Goal: Information Seeking & Learning: Get advice/opinions

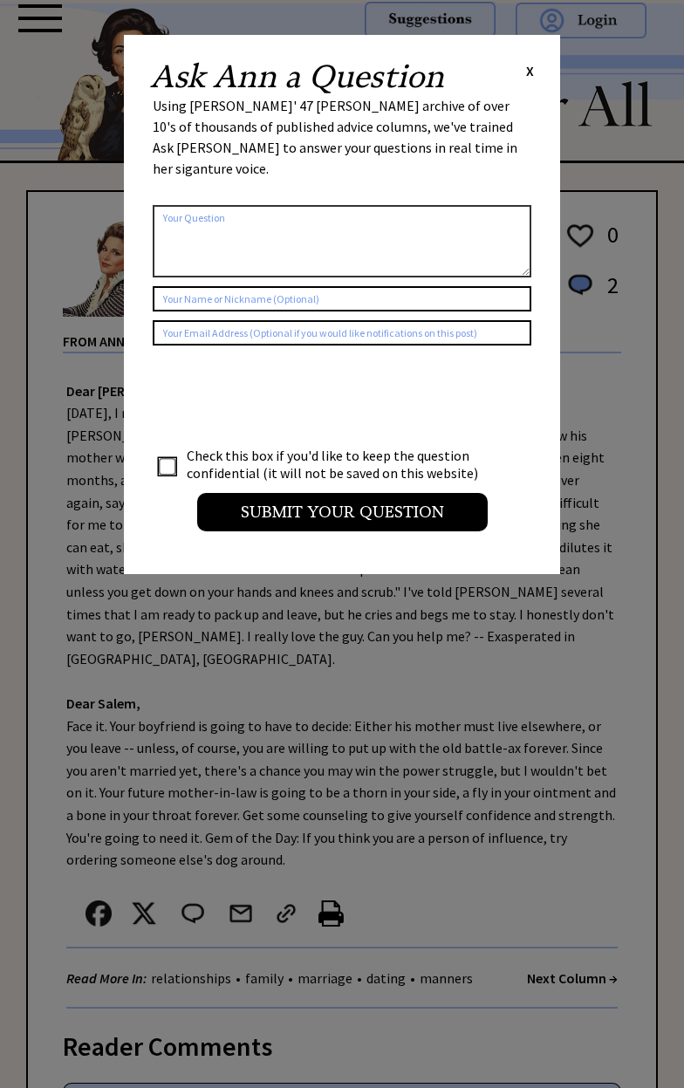
click at [529, 71] on span "X" at bounding box center [530, 70] width 8 height 17
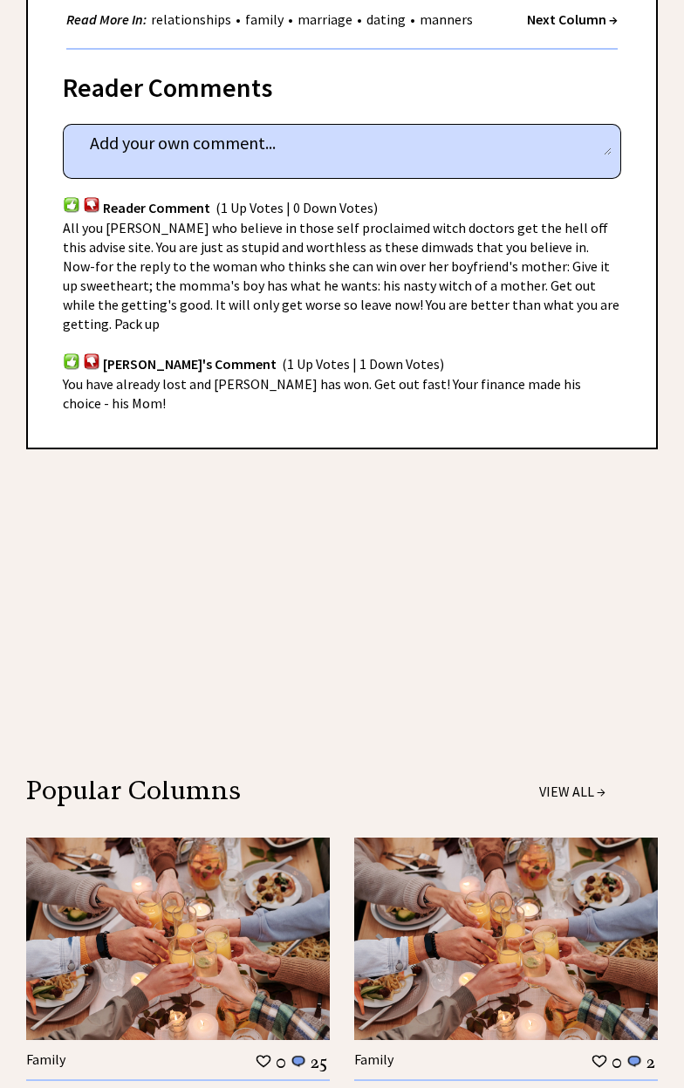
scroll to position [967, 0]
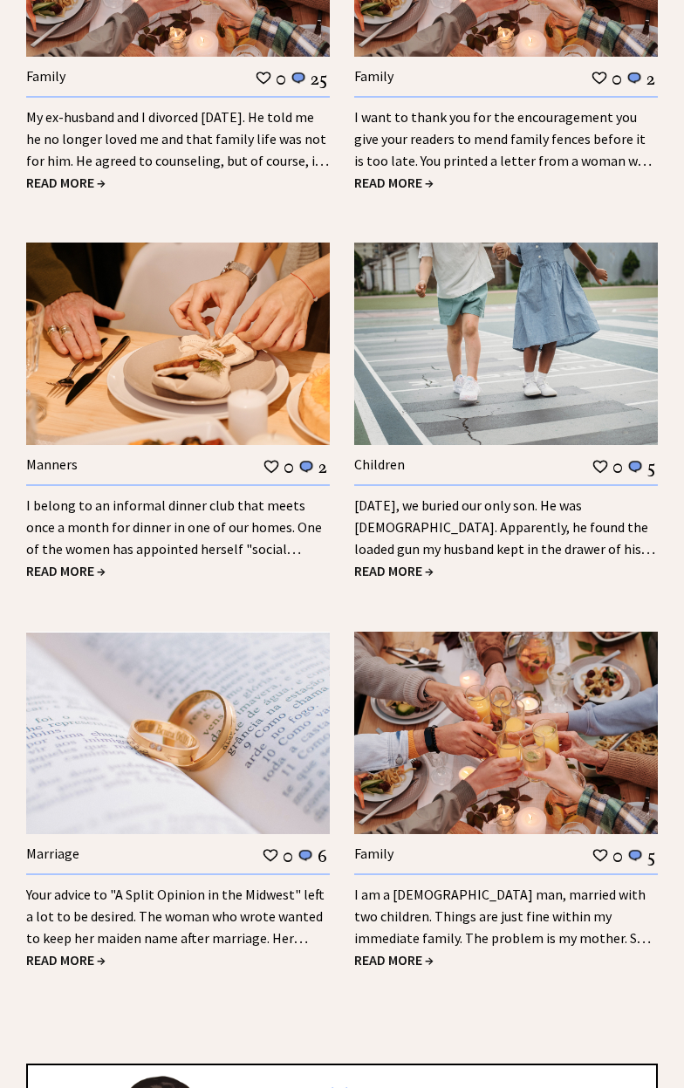
scroll to position [1947, 0]
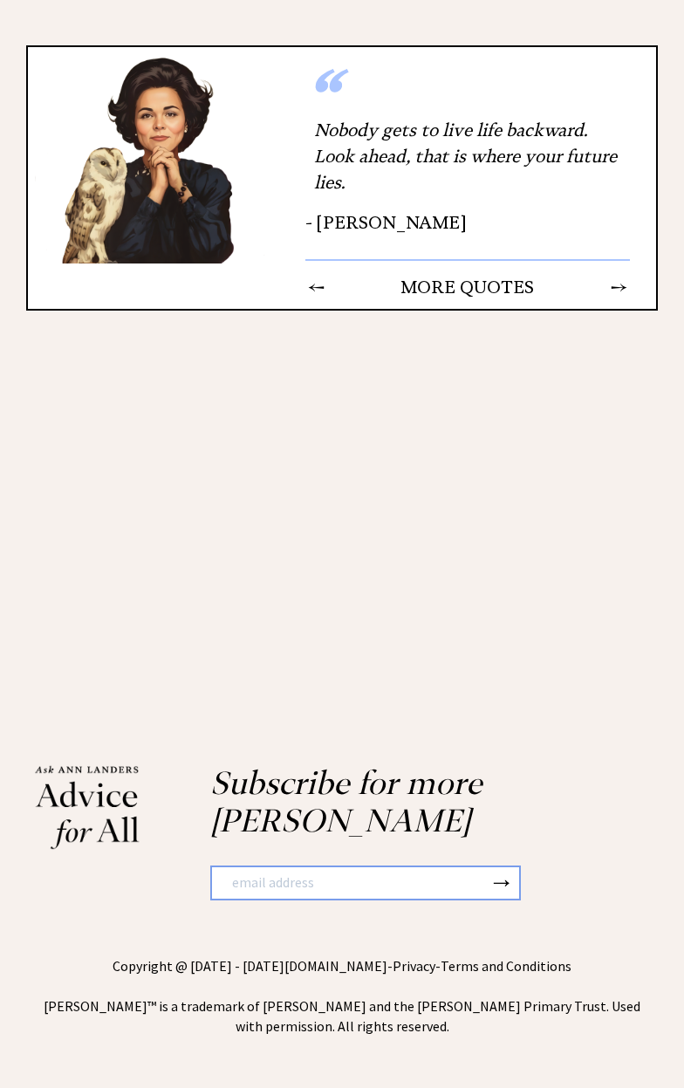
scroll to position [4082, 0]
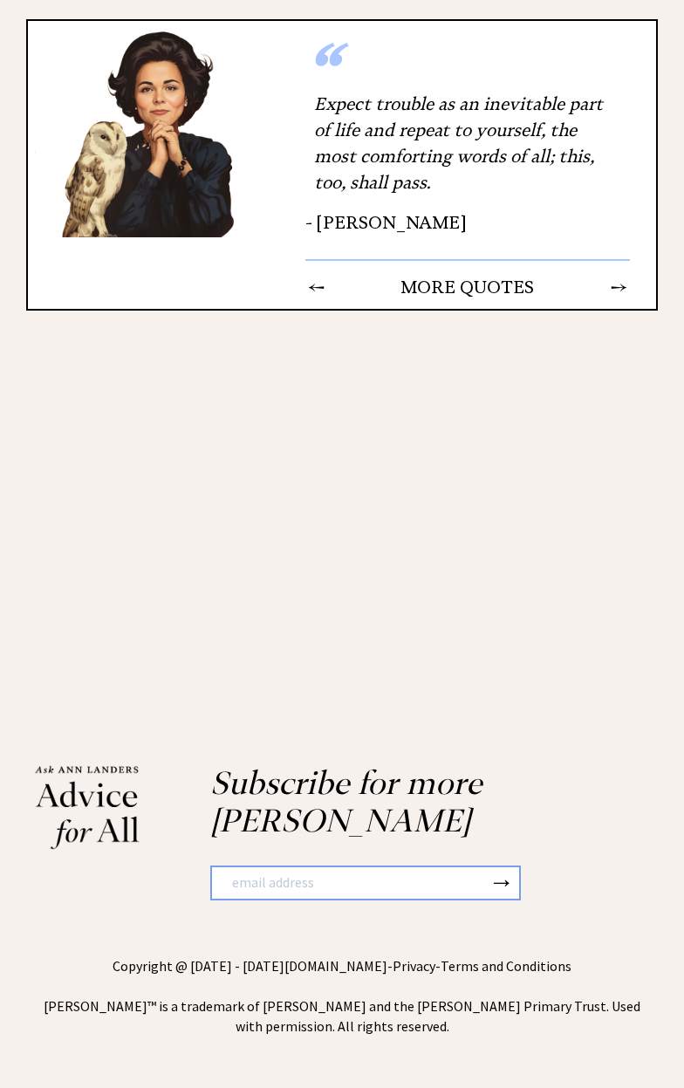
scroll to position [3888, 0]
